Goal: Task Accomplishment & Management: Manage account settings

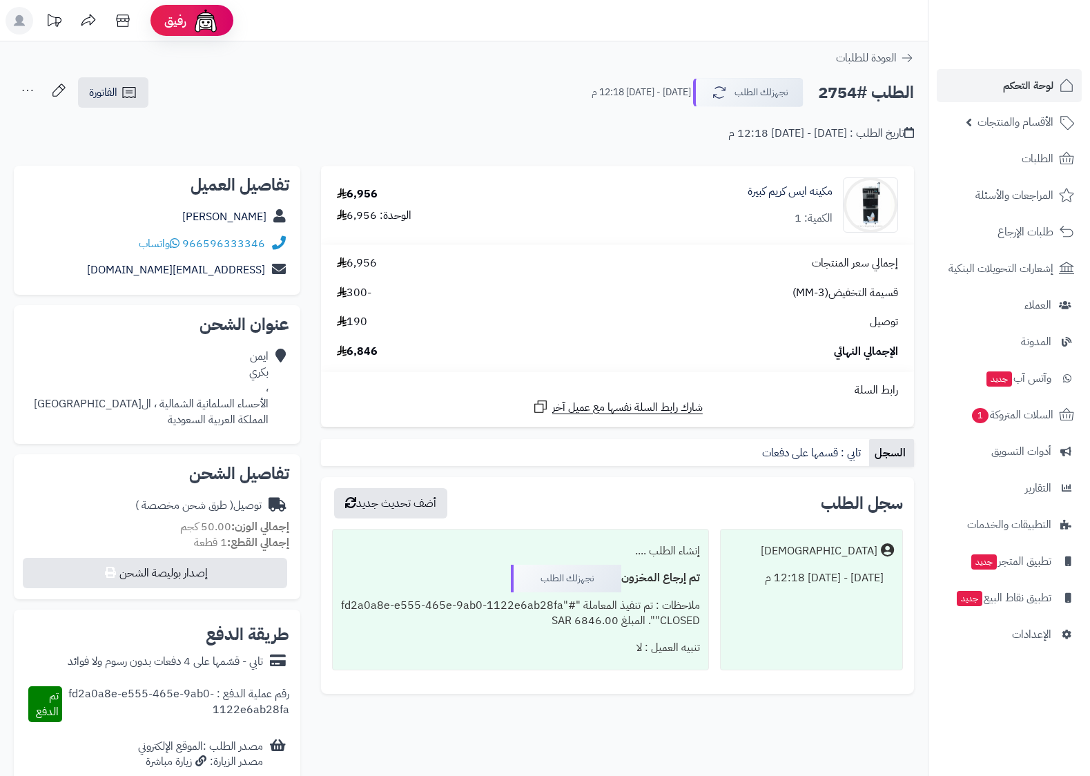
scroll to position [217, 0]
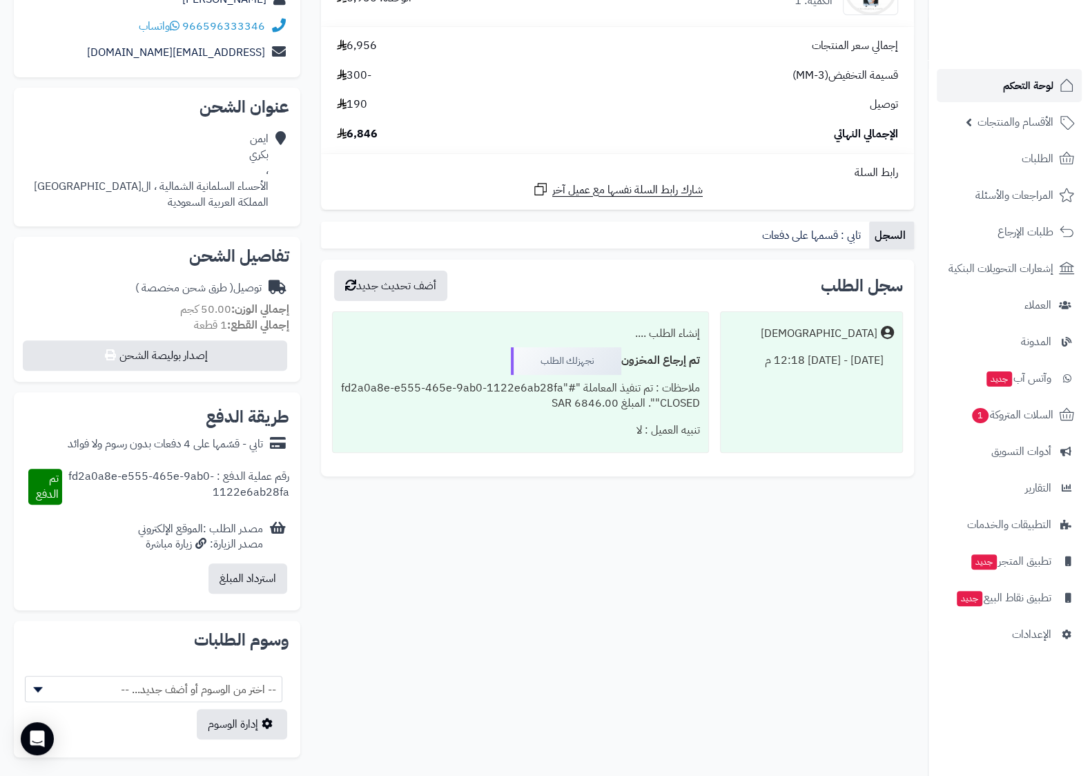
click at [1052, 77] on span "لوحة التحكم" at bounding box center [1028, 85] width 50 height 19
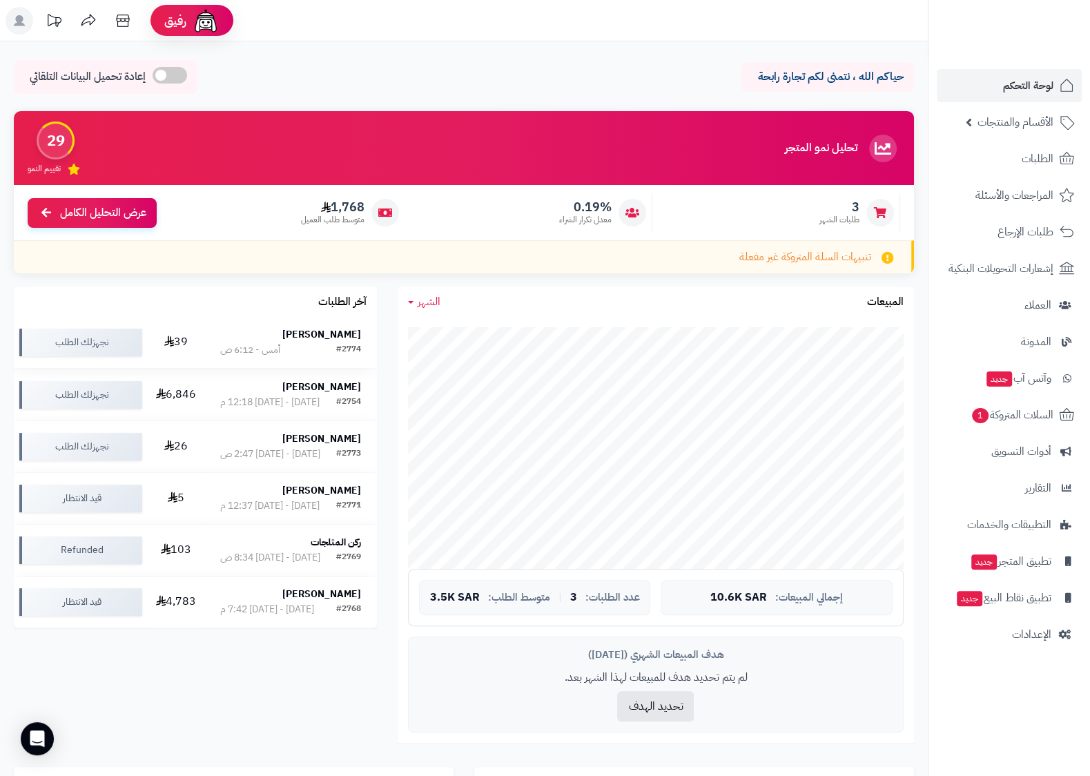
click at [337, 331] on strong "فاطمة علامي" at bounding box center [321, 334] width 79 height 14
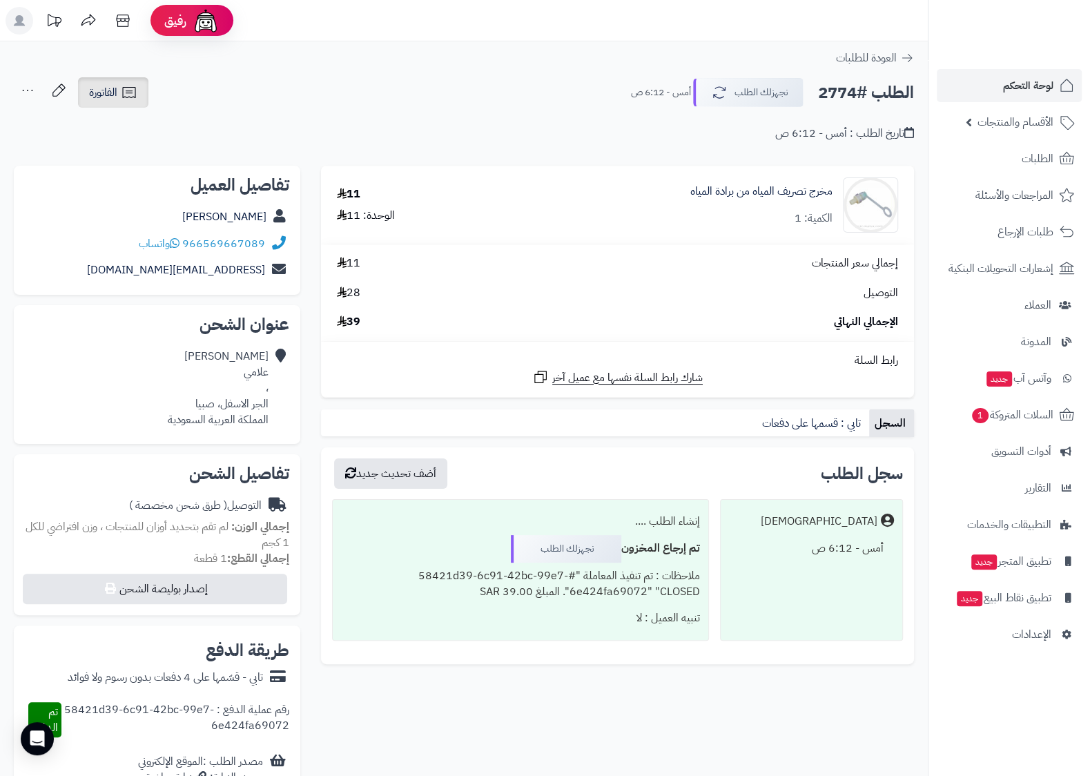
click at [117, 92] on span "الفاتورة" at bounding box center [103, 92] width 28 height 17
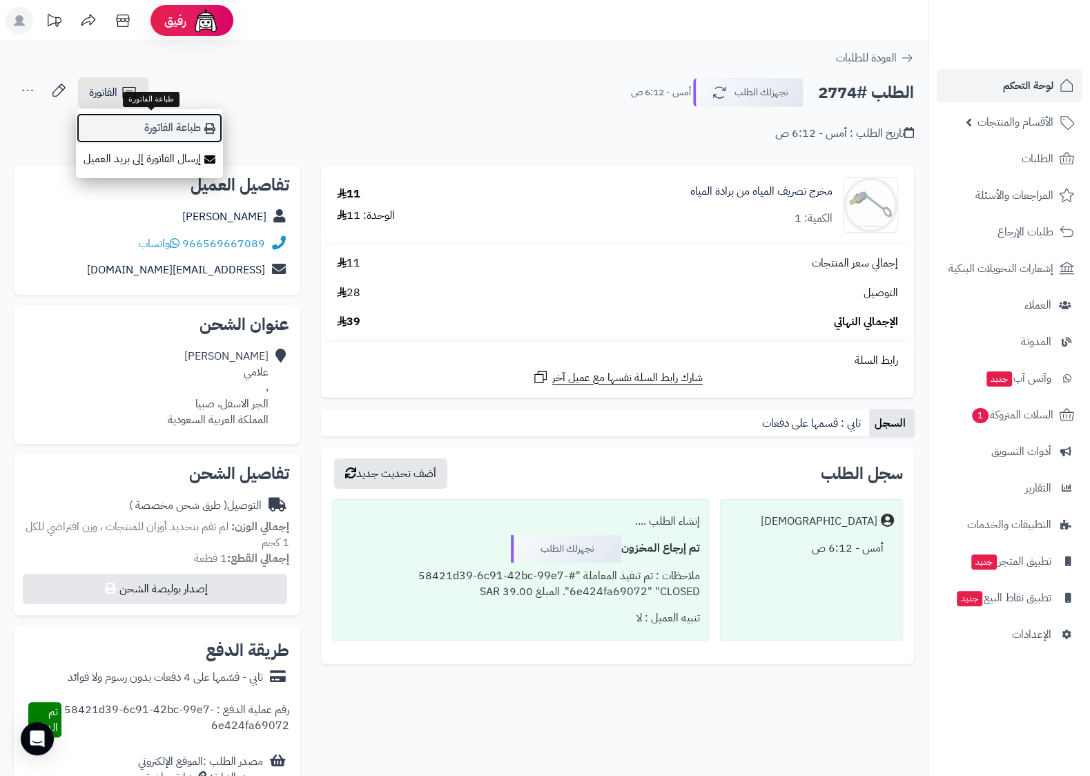
click at [154, 128] on link "طباعة الفاتورة" at bounding box center [149, 127] width 147 height 31
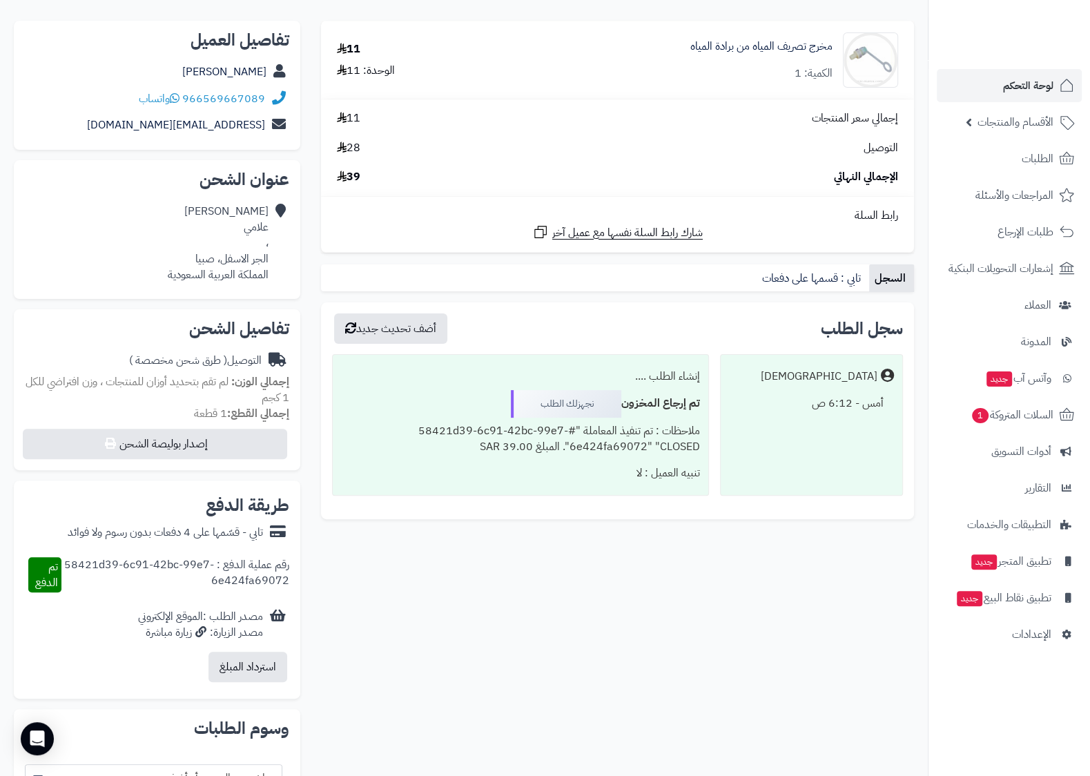
scroll to position [217, 0]
